Goal: Transaction & Acquisition: Download file/media

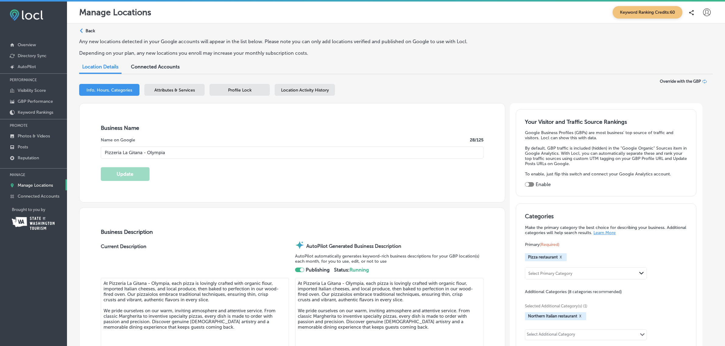
select select "US"
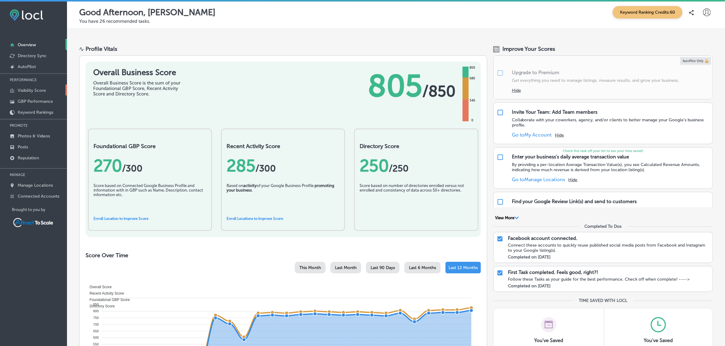
click at [44, 92] on p "Visibility Score" at bounding box center [32, 90] width 28 height 5
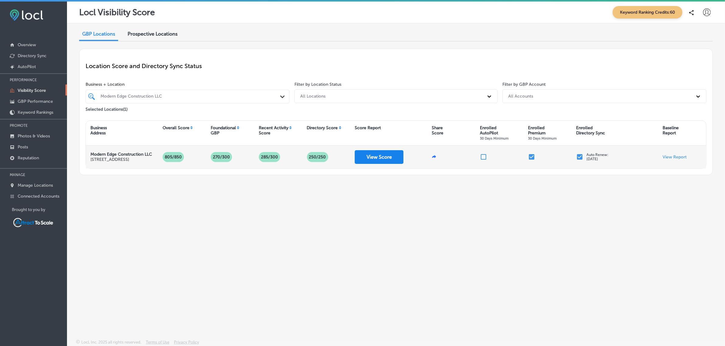
click at [379, 159] on button "View Score" at bounding box center [379, 157] width 49 height 14
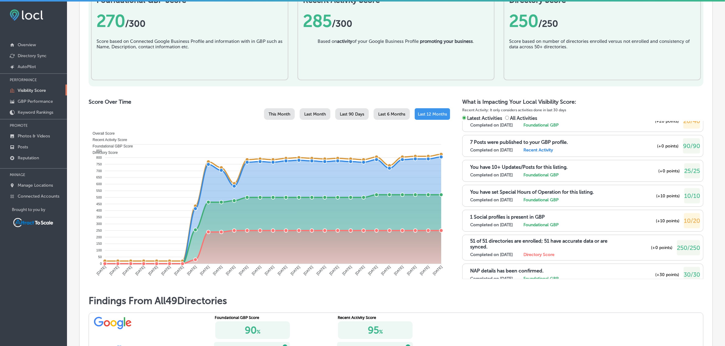
scroll to position [200, 0]
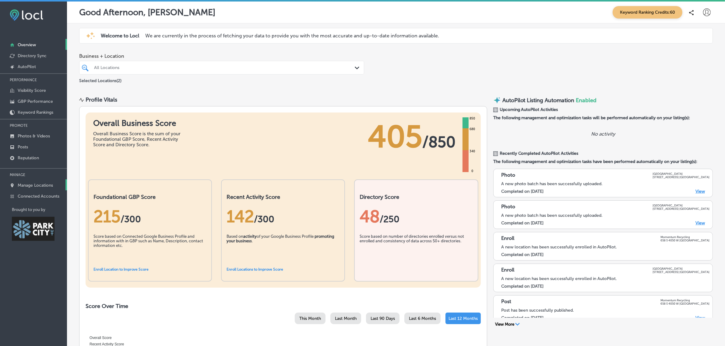
click at [24, 186] on p "Manage Locations" at bounding box center [35, 185] width 35 height 5
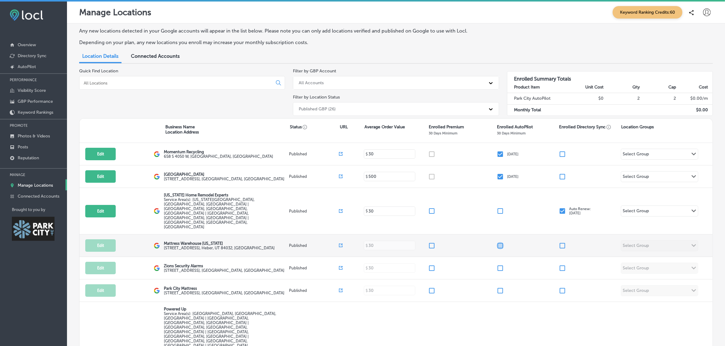
click at [496, 242] on input "checkbox" at bounding box center [499, 245] width 7 height 7
checkbox input "false"
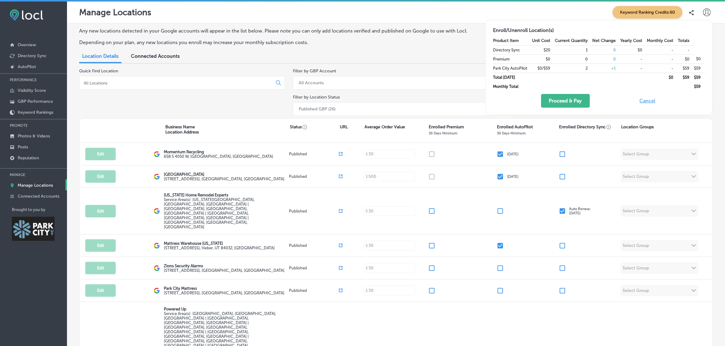
click at [642, 103] on button "Cancel" at bounding box center [646, 101] width 19 height 14
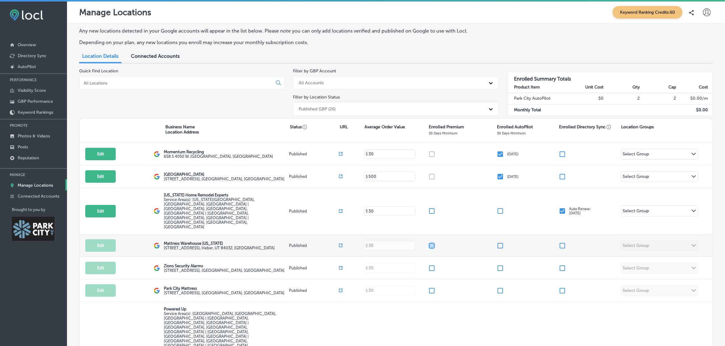
click at [428, 242] on input "checkbox" at bounding box center [431, 245] width 7 height 7
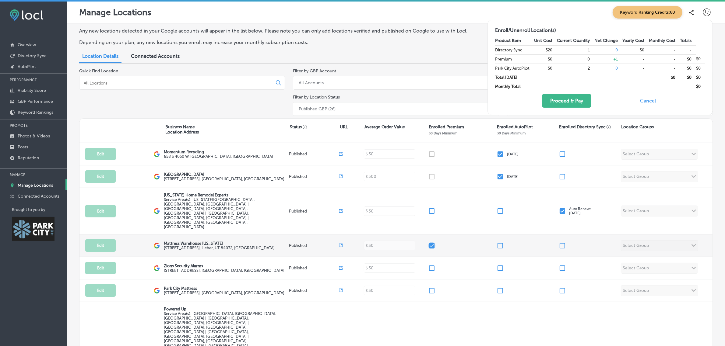
click at [428, 242] on input "checkbox" at bounding box center [431, 245] width 7 height 7
checkbox input "false"
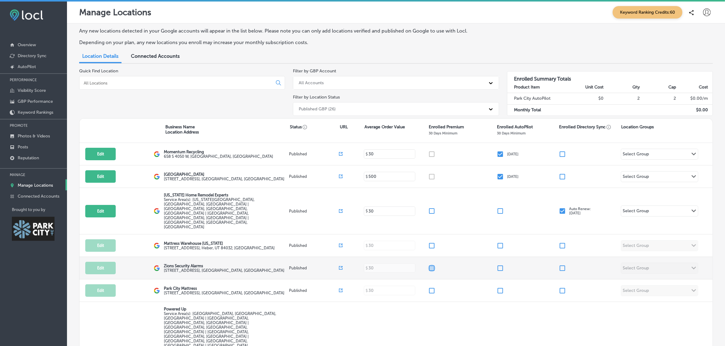
click at [428, 265] on input "checkbox" at bounding box center [431, 268] width 7 height 7
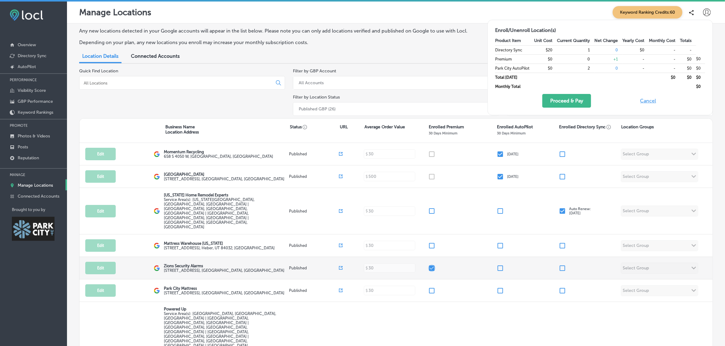
click at [428, 265] on input "checkbox" at bounding box center [431, 268] width 7 height 7
checkbox input "false"
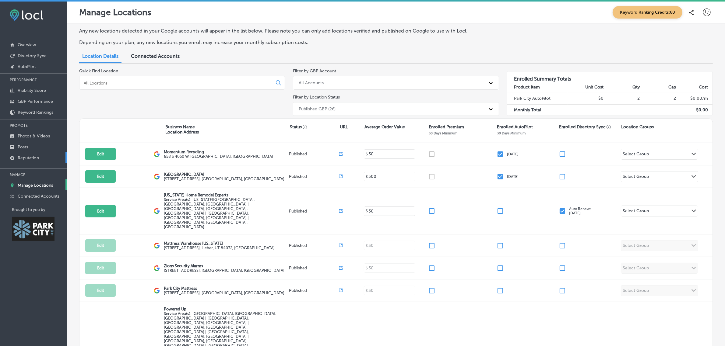
click at [23, 158] on p "Reputation" at bounding box center [28, 158] width 21 height 5
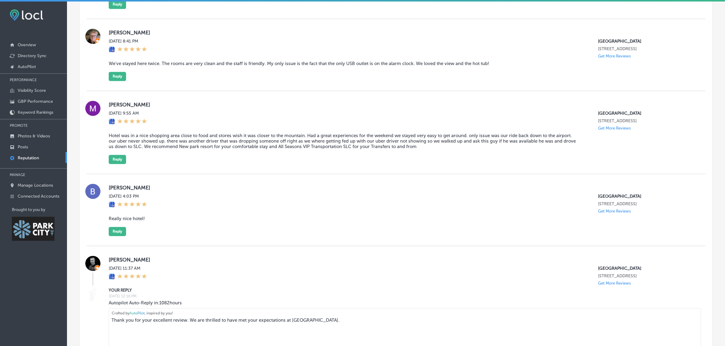
scroll to position [1529, 0]
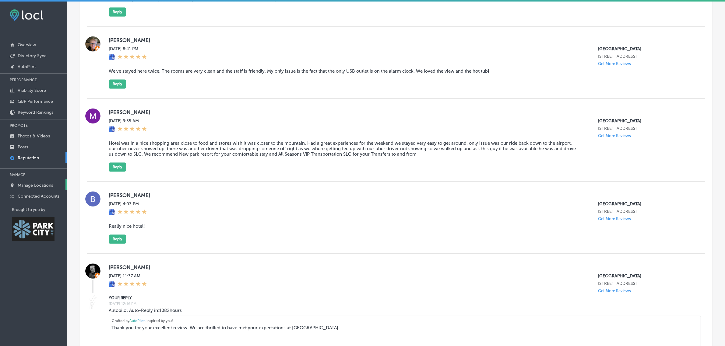
click at [33, 186] on p "Manage Locations" at bounding box center [35, 185] width 35 height 5
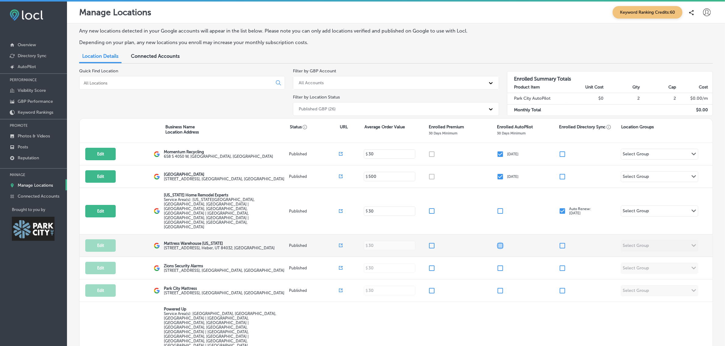
click at [497, 242] on input "checkbox" at bounding box center [499, 245] width 7 height 7
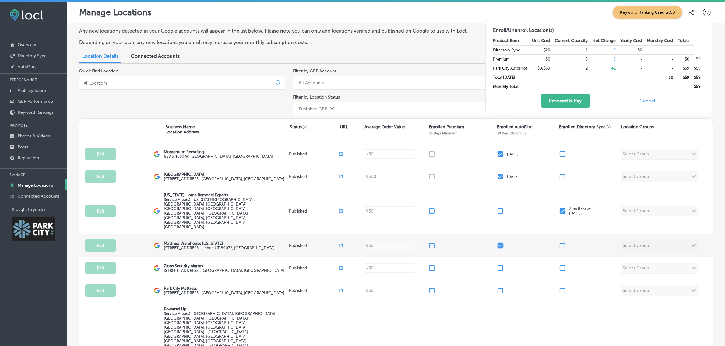
click at [497, 242] on input "checkbox" at bounding box center [499, 245] width 7 height 7
click at [496, 242] on input "checkbox" at bounding box center [499, 245] width 7 height 7
checkbox input "false"
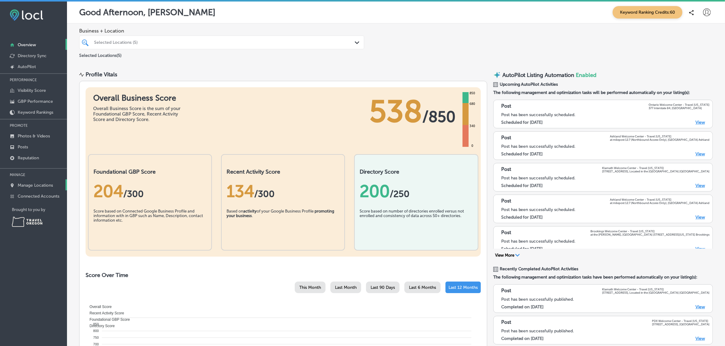
click at [37, 187] on p "Manage Locations" at bounding box center [35, 185] width 35 height 5
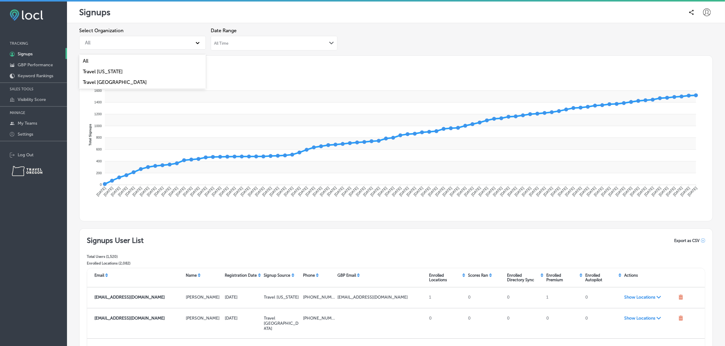
click at [163, 47] on div "All" at bounding box center [137, 42] width 110 height 11
click at [137, 72] on div "Travel [US_STATE]" at bounding box center [142, 71] width 127 height 11
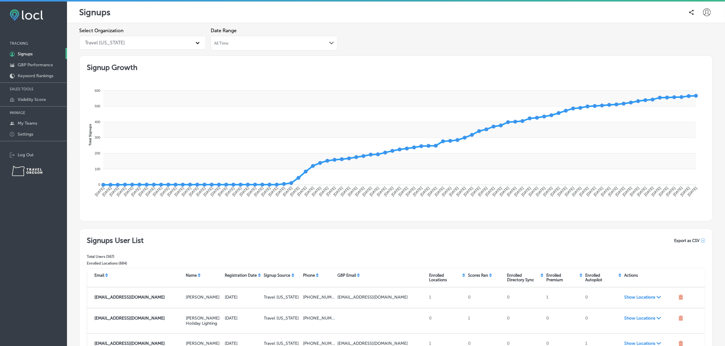
click at [330, 43] on polygon at bounding box center [331, 43] width 5 height 3
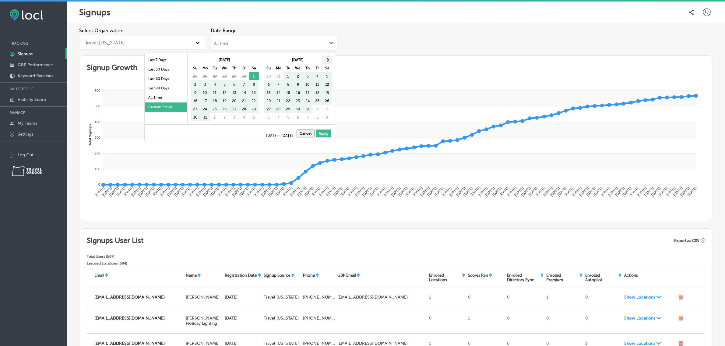
click at [331, 60] on th at bounding box center [327, 60] width 10 height 8
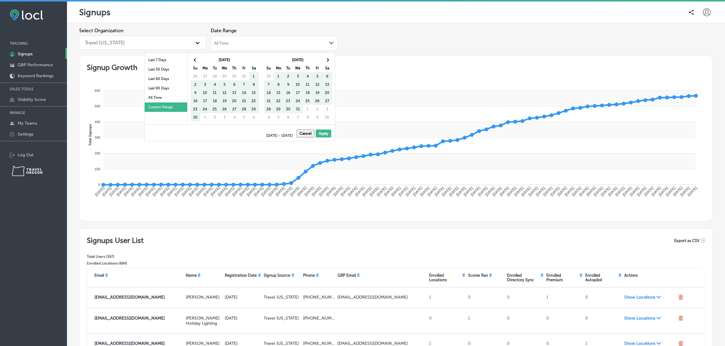
click at [331, 60] on th at bounding box center [327, 60] width 10 height 8
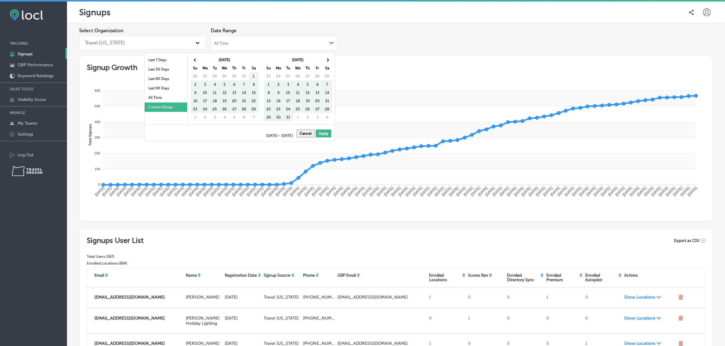
click at [331, 60] on th at bounding box center [327, 60] width 10 height 8
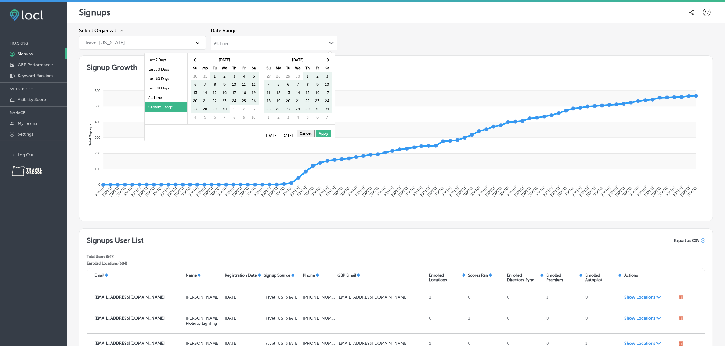
click at [331, 60] on th at bounding box center [327, 60] width 10 height 8
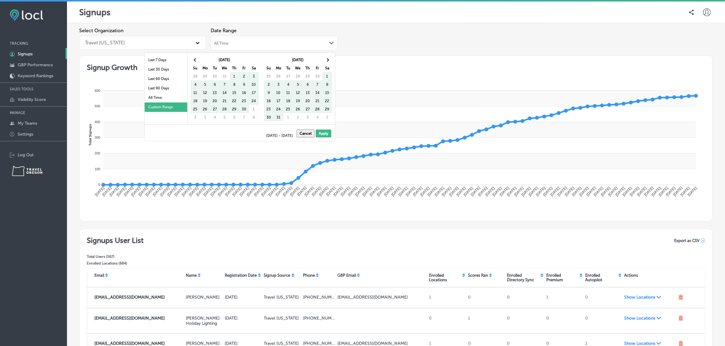
click at [331, 60] on th at bounding box center [327, 60] width 10 height 8
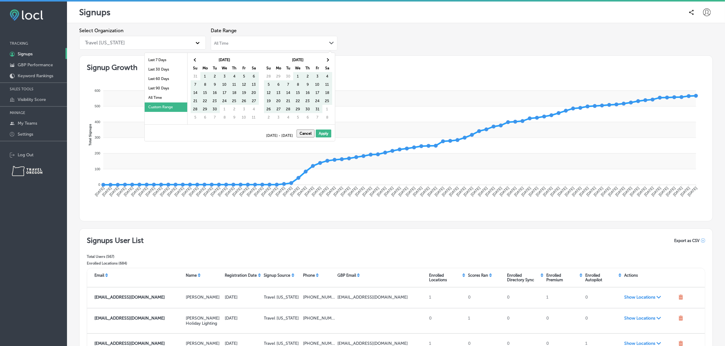
click at [331, 60] on th at bounding box center [327, 60] width 10 height 8
click at [332, 58] on th at bounding box center [327, 60] width 10 height 8
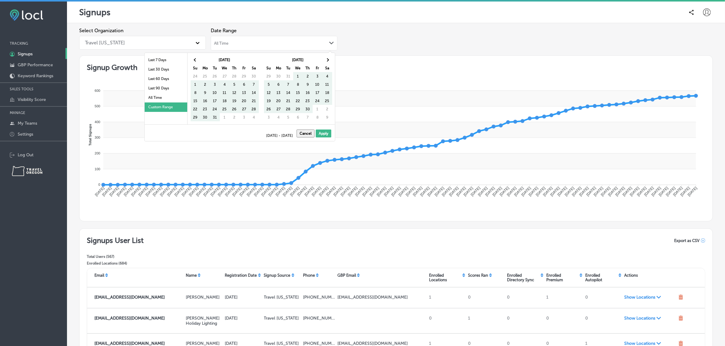
click at [332, 58] on th at bounding box center [327, 60] width 10 height 8
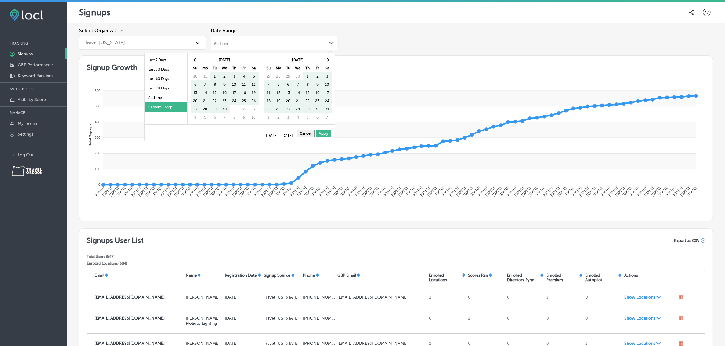
click at [332, 58] on th at bounding box center [327, 60] width 10 height 8
click at [332, 59] on th at bounding box center [327, 60] width 10 height 8
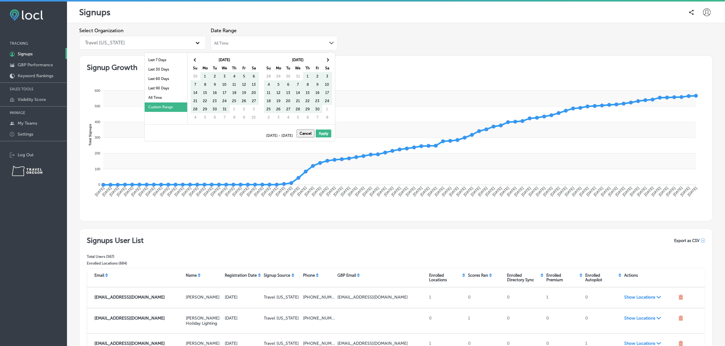
click at [332, 59] on th at bounding box center [327, 60] width 10 height 8
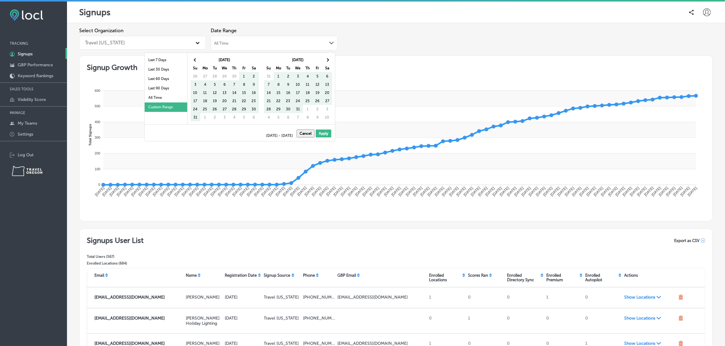
click at [332, 59] on th at bounding box center [327, 60] width 10 height 8
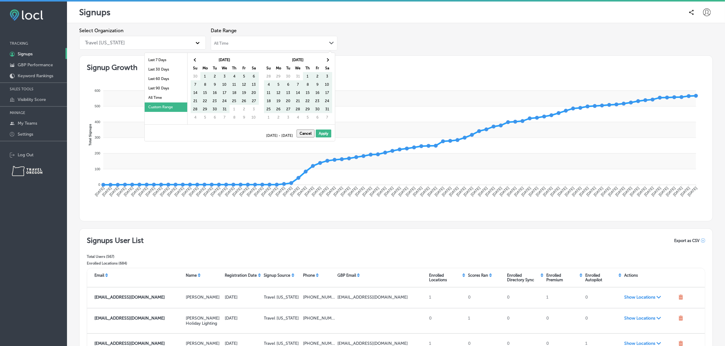
click at [332, 59] on th at bounding box center [327, 60] width 10 height 8
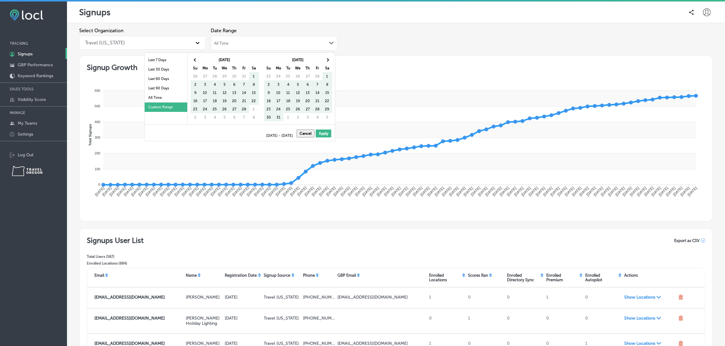
click at [332, 59] on th at bounding box center [327, 60] width 10 height 8
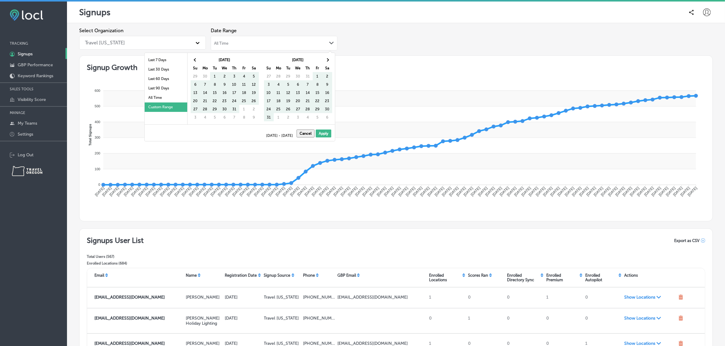
click at [332, 59] on th at bounding box center [327, 60] width 10 height 8
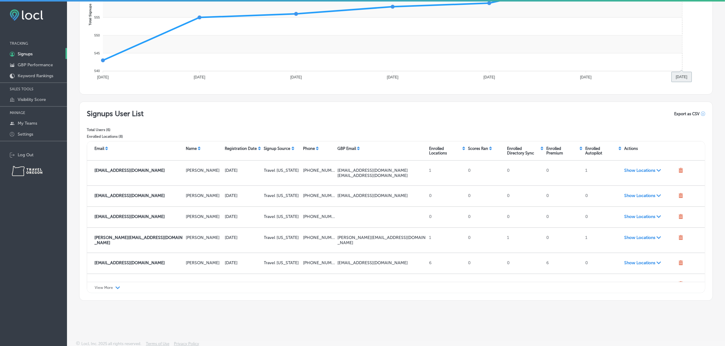
scroll to position [127, 0]
click at [111, 288] on p "View More" at bounding box center [104, 287] width 18 height 4
click at [676, 114] on span "Export as CSV" at bounding box center [686, 113] width 25 height 5
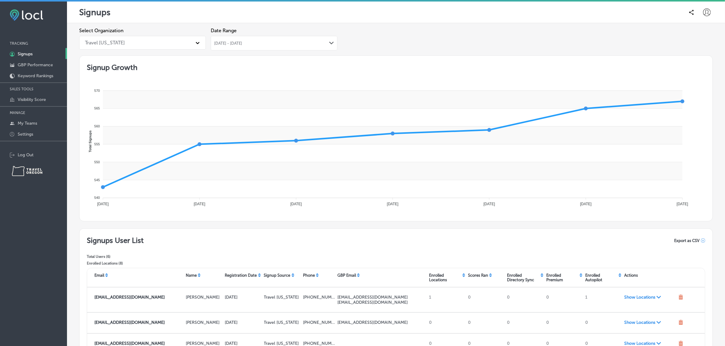
click at [242, 43] on span "[DATE] - [DATE]" at bounding box center [228, 43] width 28 height 5
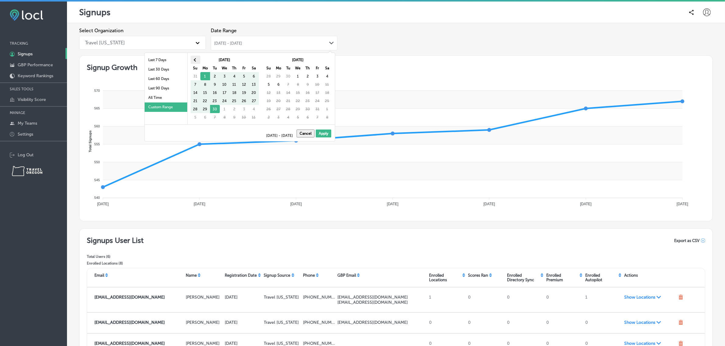
click at [193, 58] on th at bounding box center [196, 60] width 10 height 8
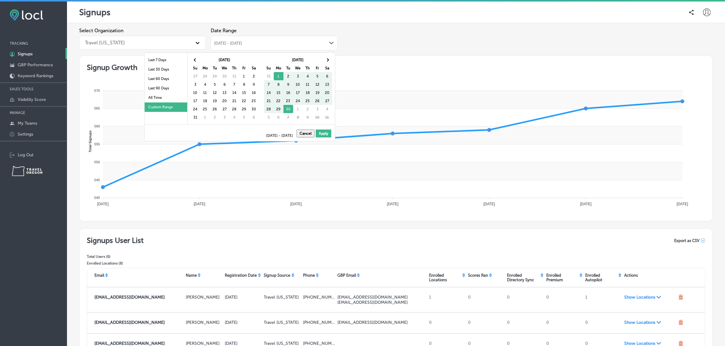
click at [193, 58] on th at bounding box center [196, 60] width 10 height 8
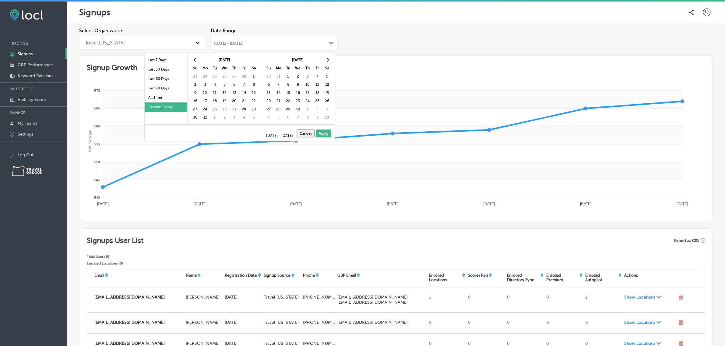
click at [193, 58] on th at bounding box center [196, 60] width 10 height 8
click at [326, 59] on span at bounding box center [326, 59] width 3 height 3
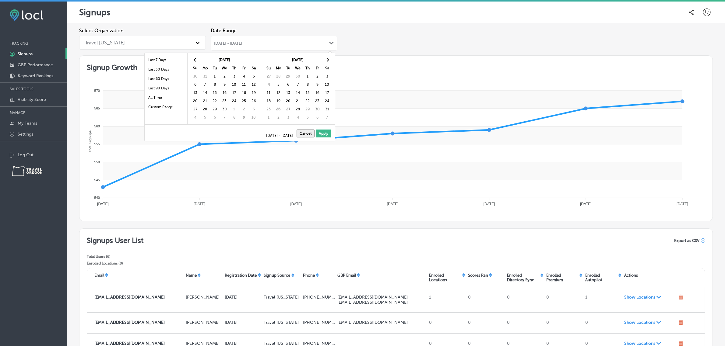
click at [326, 59] on span at bounding box center [326, 59] width 3 height 3
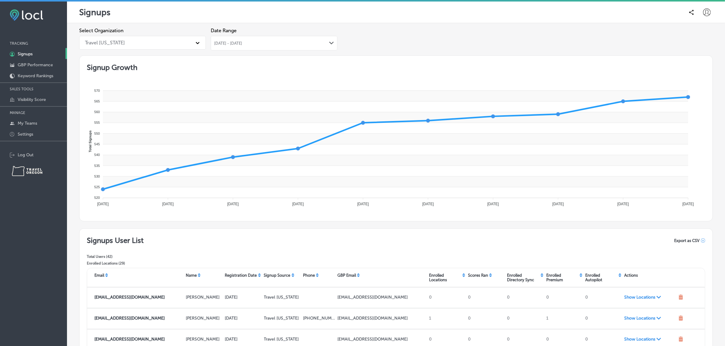
click at [684, 241] on span "Export as CSV" at bounding box center [686, 241] width 25 height 5
click at [690, 241] on span "Export as CSV" at bounding box center [686, 241] width 25 height 5
